Goal: Book appointment/travel/reservation

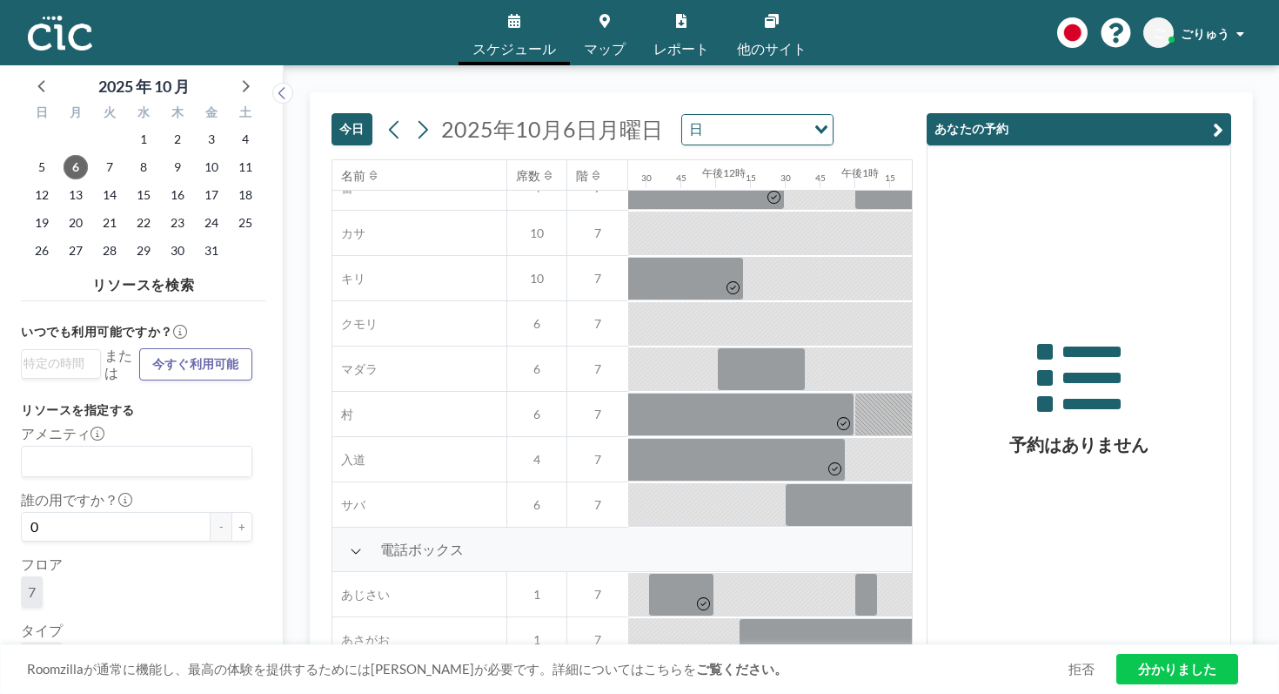
scroll to position [171, 1584]
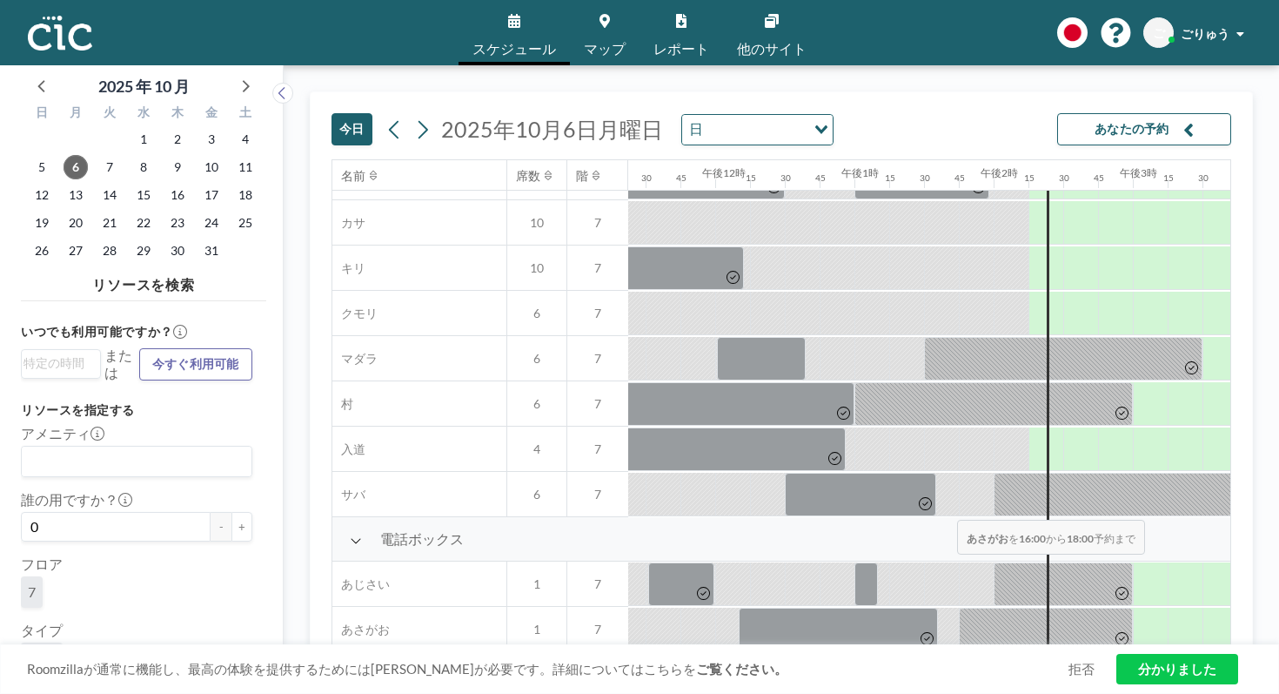
drag, startPoint x: 756, startPoint y: 467, endPoint x: 952, endPoint y: 479, distance: 196.1
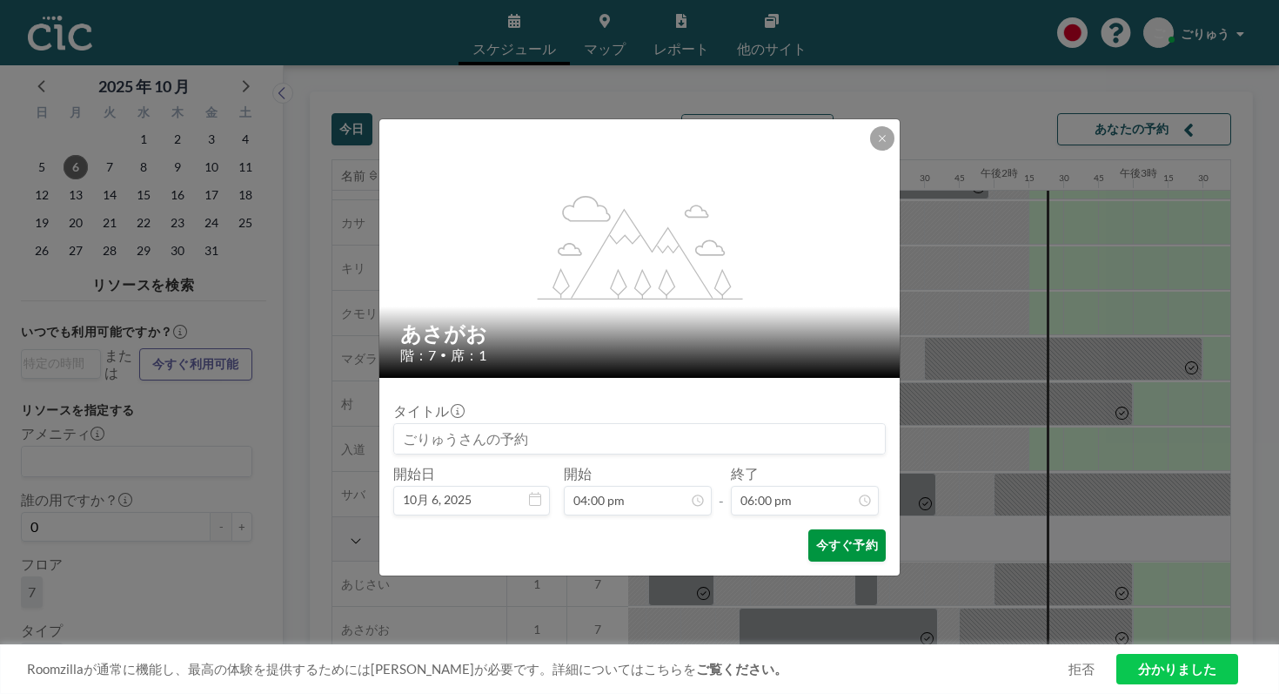
click at [818, 537] on font "今すぐ予約" at bounding box center [847, 544] width 62 height 15
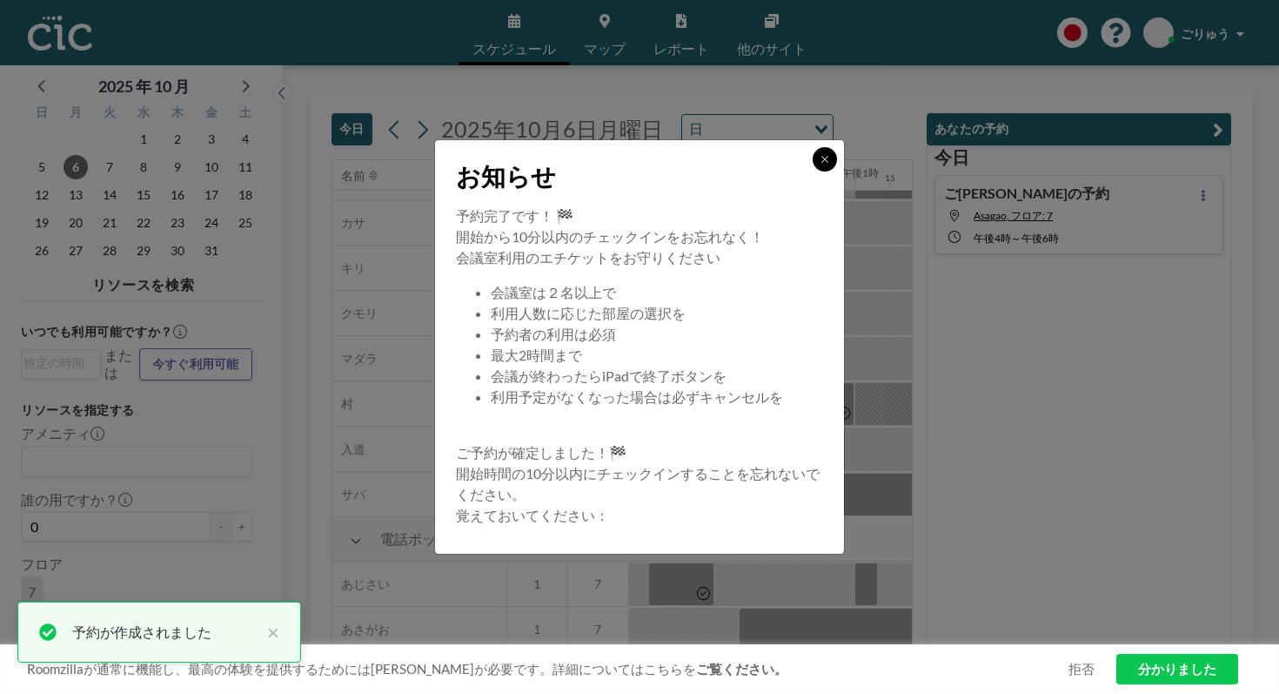
click at [820, 164] on icon at bounding box center [825, 159] width 10 height 10
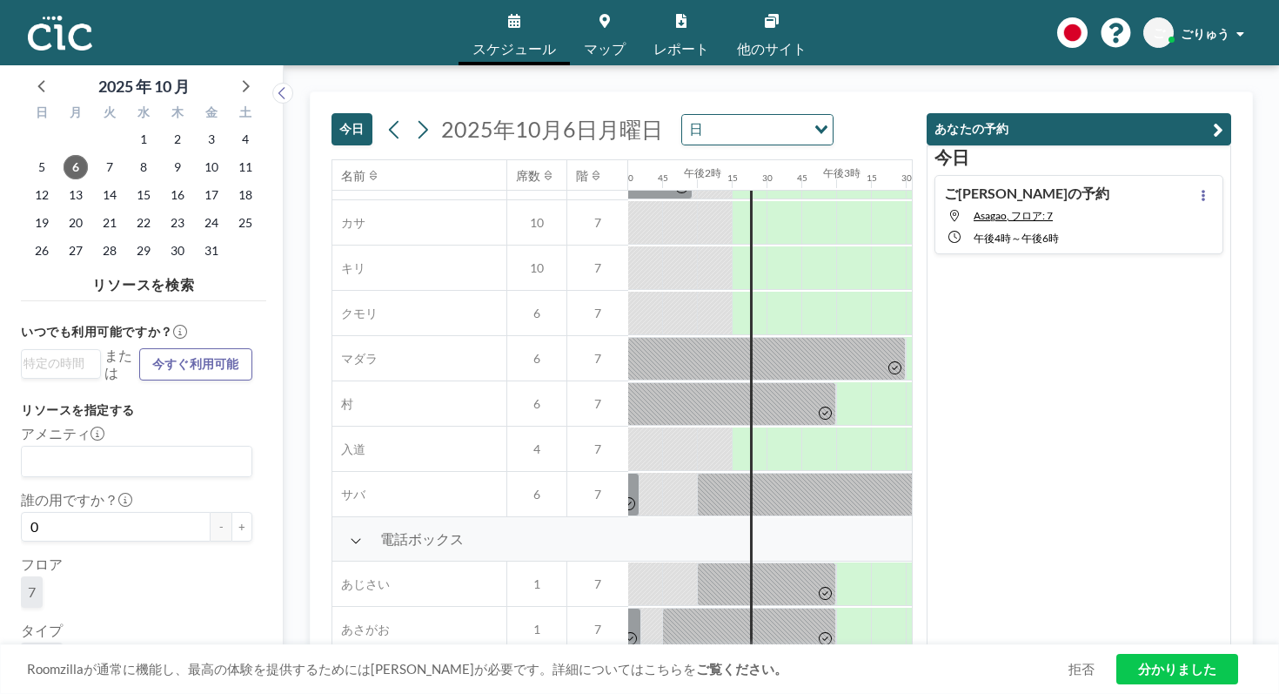
scroll to position [171, 1913]
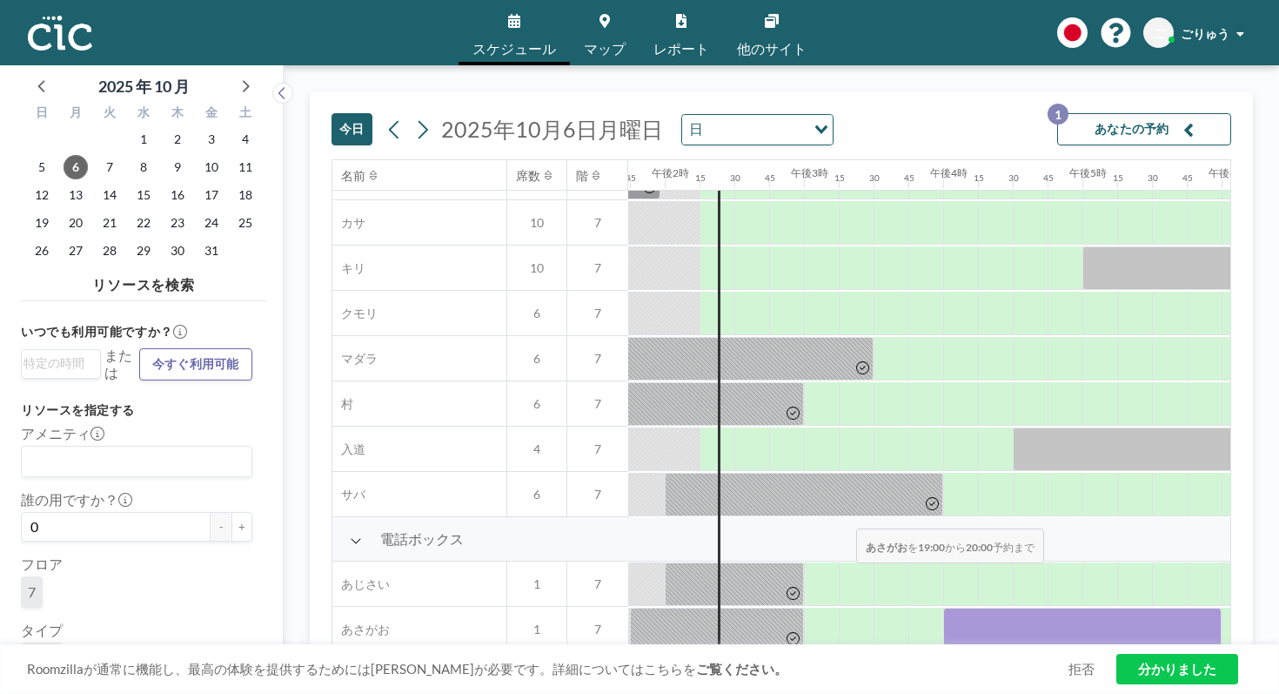
drag, startPoint x: 748, startPoint y: 487, endPoint x: 851, endPoint y: 487, distance: 103.6
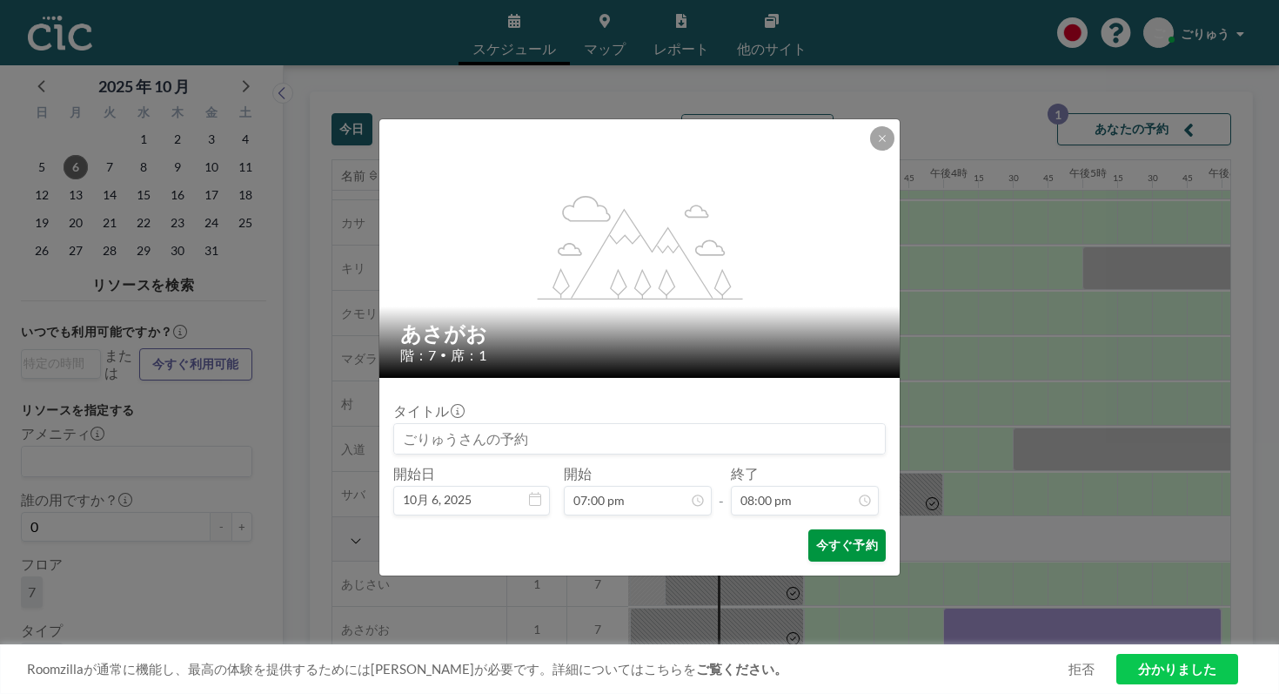
click at [816, 537] on font "今すぐ予約" at bounding box center [847, 544] width 62 height 15
